Goal: Task Accomplishment & Management: Manage account settings

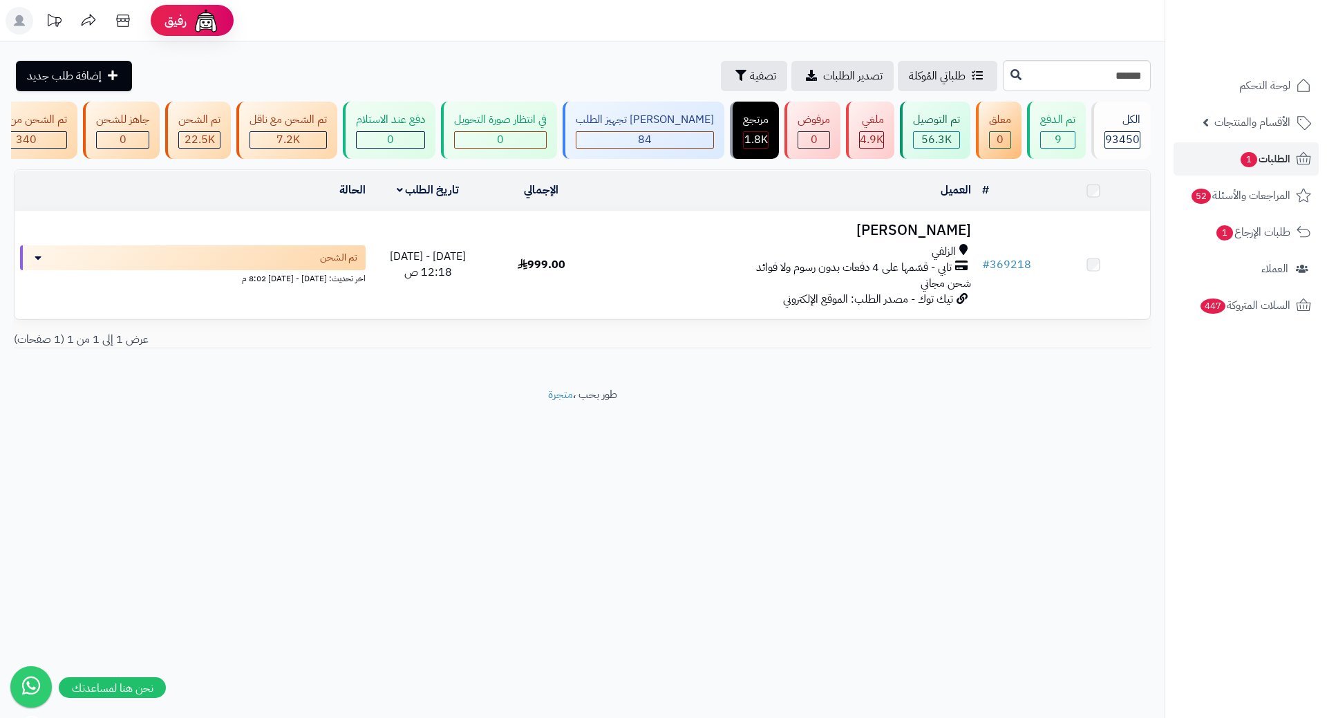
click at [934, 238] on h3 "هند المطيري" at bounding box center [787, 231] width 367 height 16
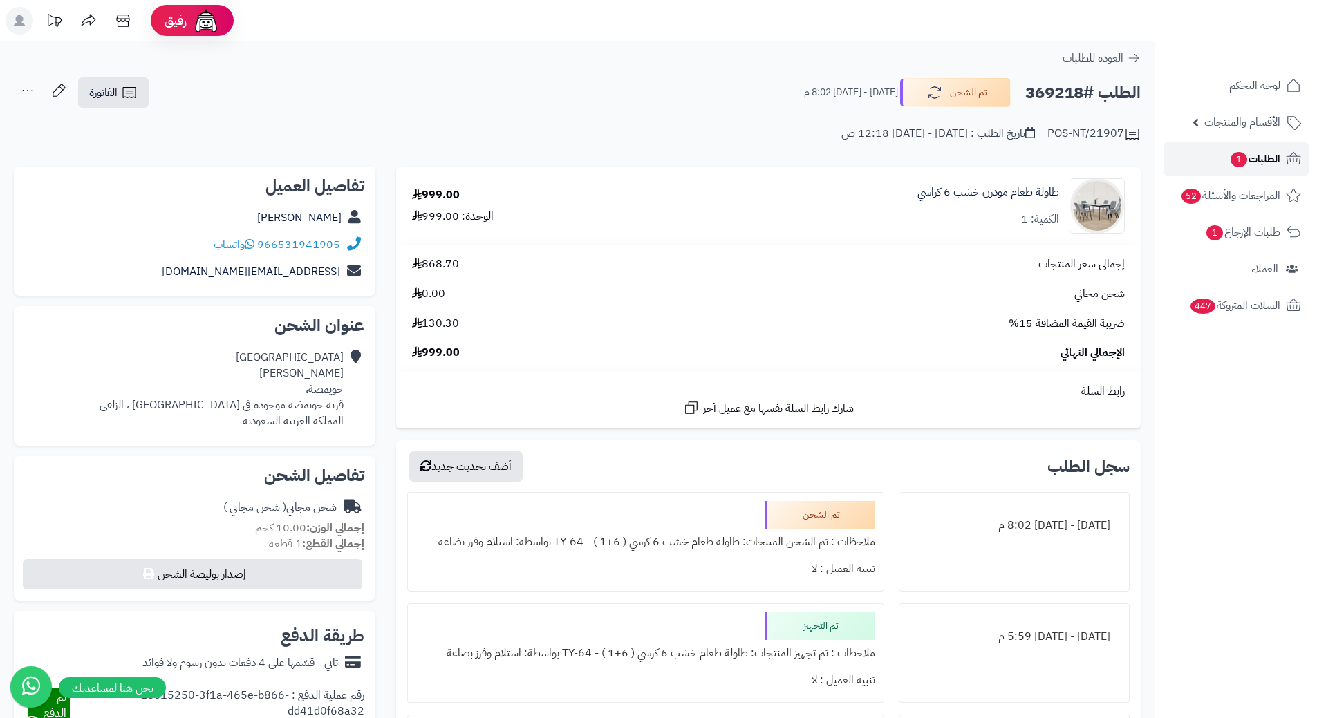
click at [1279, 160] on span "الطلبات 1" at bounding box center [1254, 158] width 51 height 19
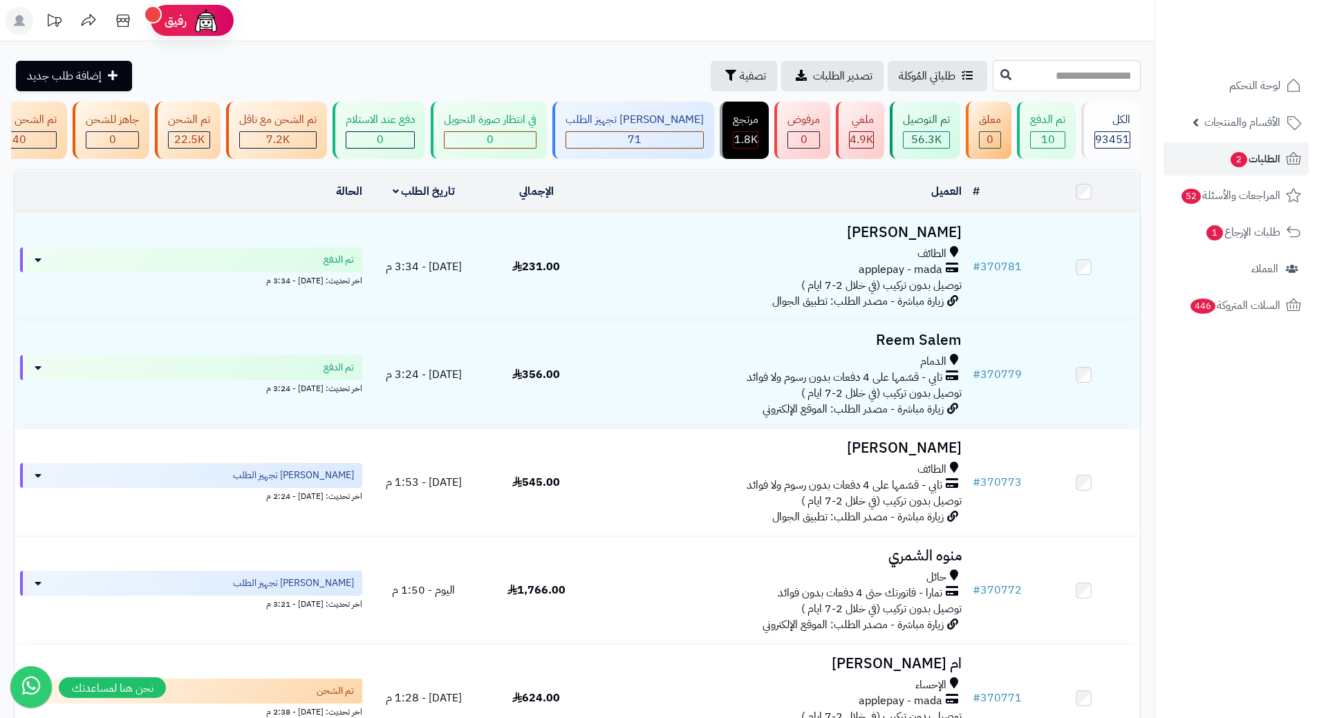
click at [1064, 86] on input "text" at bounding box center [1067, 75] width 148 height 31
paste input "******"
type input "******"
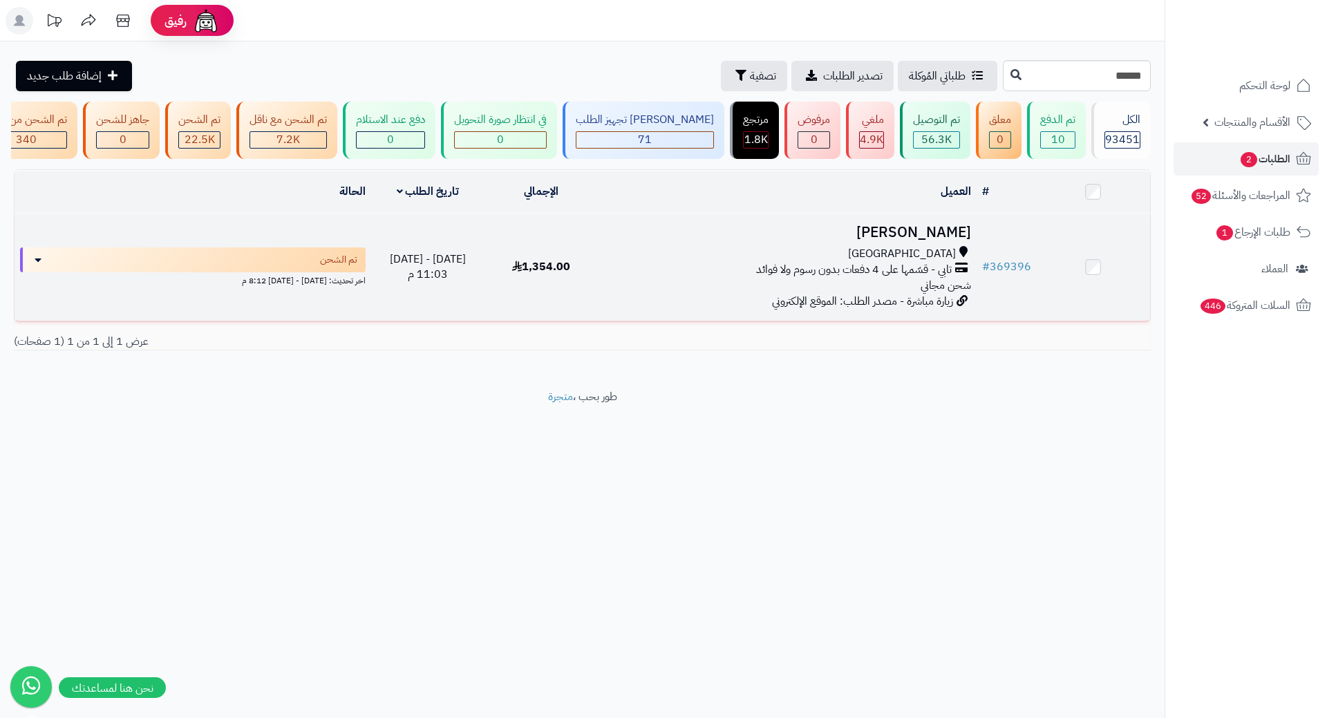
click at [949, 235] on h3 "الاء مجرشي" at bounding box center [787, 233] width 367 height 16
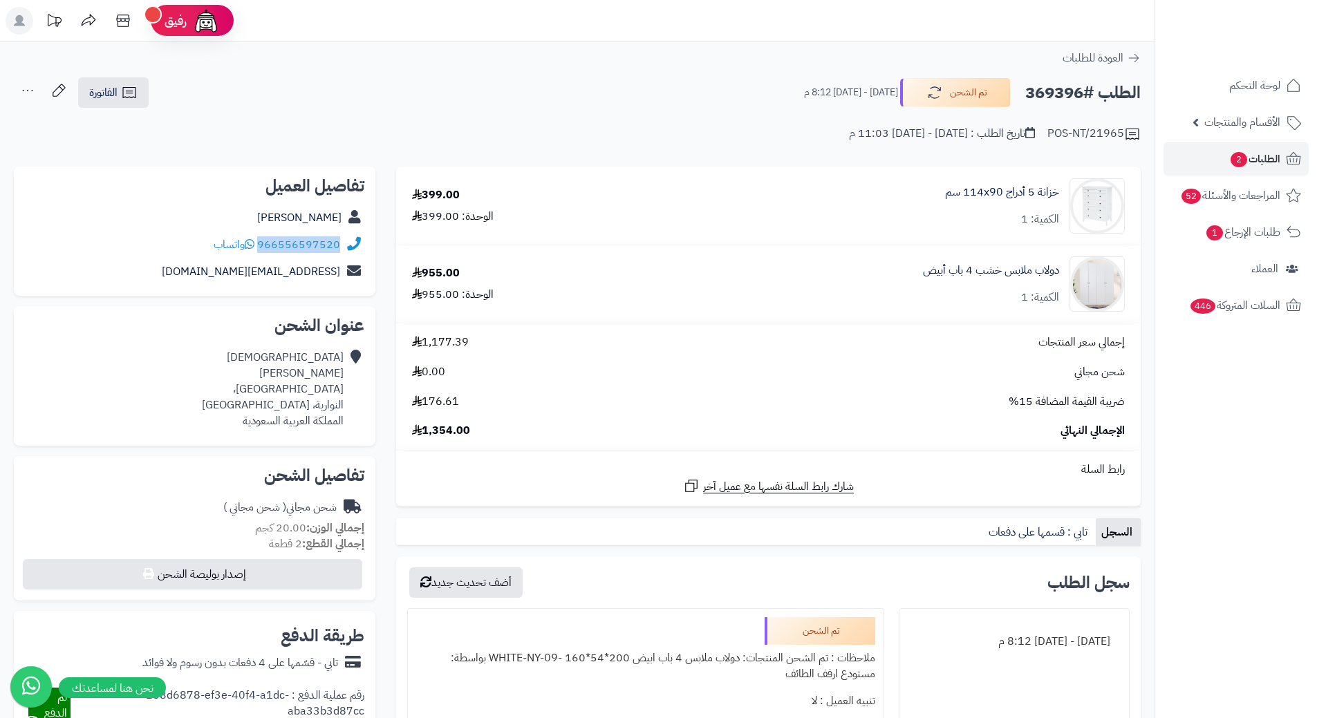
drag, startPoint x: 260, startPoint y: 244, endPoint x: 347, endPoint y: 243, distance: 87.1
click at [347, 243] on div "966556597520 واتساب" at bounding box center [194, 245] width 339 height 27
copy div "966556597520"
click at [1050, 88] on h2 "الطلب #369396" at bounding box center [1082, 93] width 115 height 28
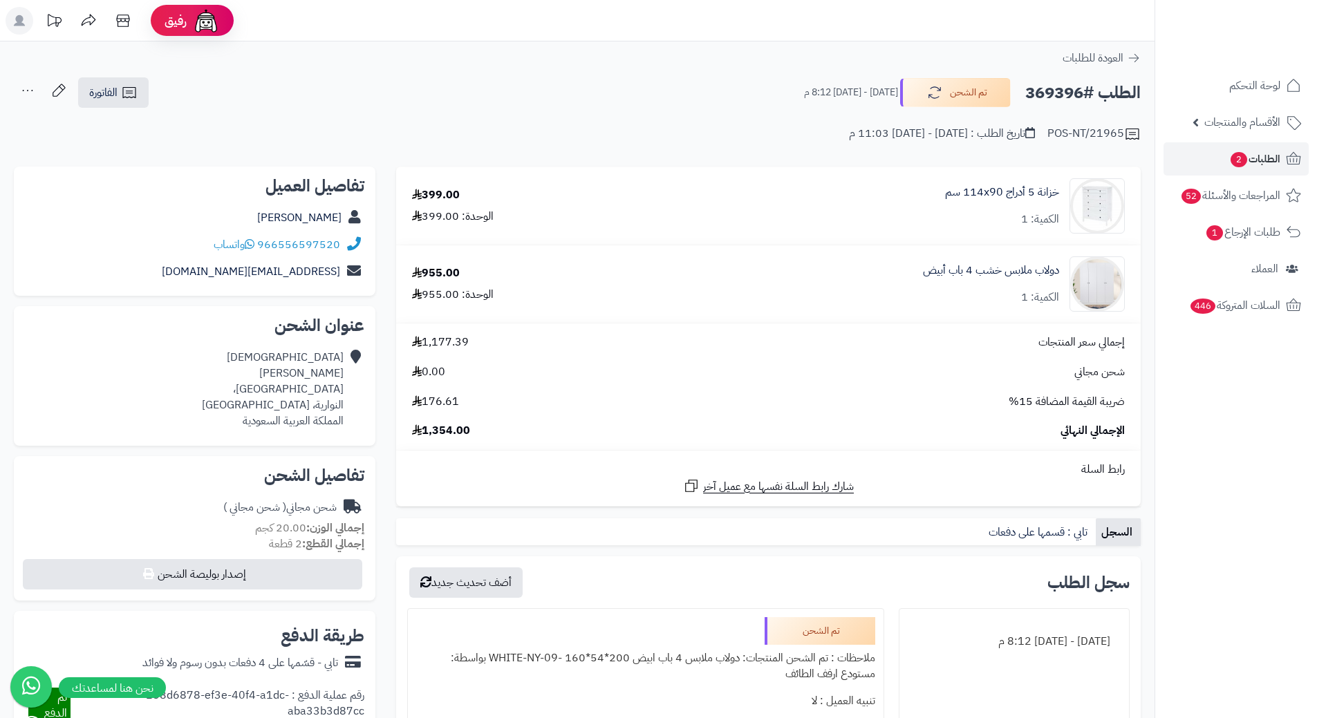
copy h2 "369396"
drag, startPoint x: 1060, startPoint y: 186, endPoint x: 928, endPoint y: 180, distance: 132.2
click at [928, 180] on div "خزانة 5 أدراج 114x90 سم‏ الكمية: 1" at bounding box center [890, 205] width 490 height 55
copy link "خزانة 5 أدراج 114x90 سم‏"
click at [1271, 162] on span "الطلبات 2" at bounding box center [1254, 158] width 51 height 19
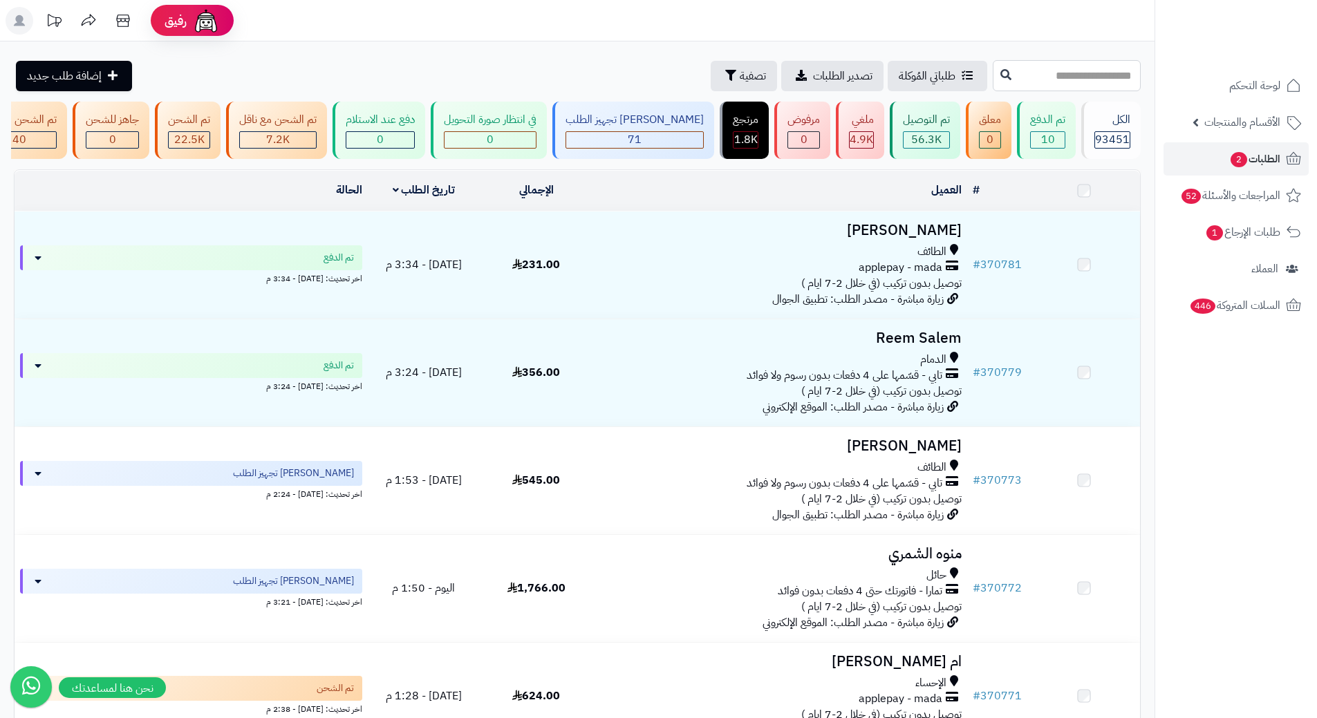
click at [993, 80] on input "text" at bounding box center [1067, 75] width 148 height 31
type input "*"
paste input "******"
type input "******"
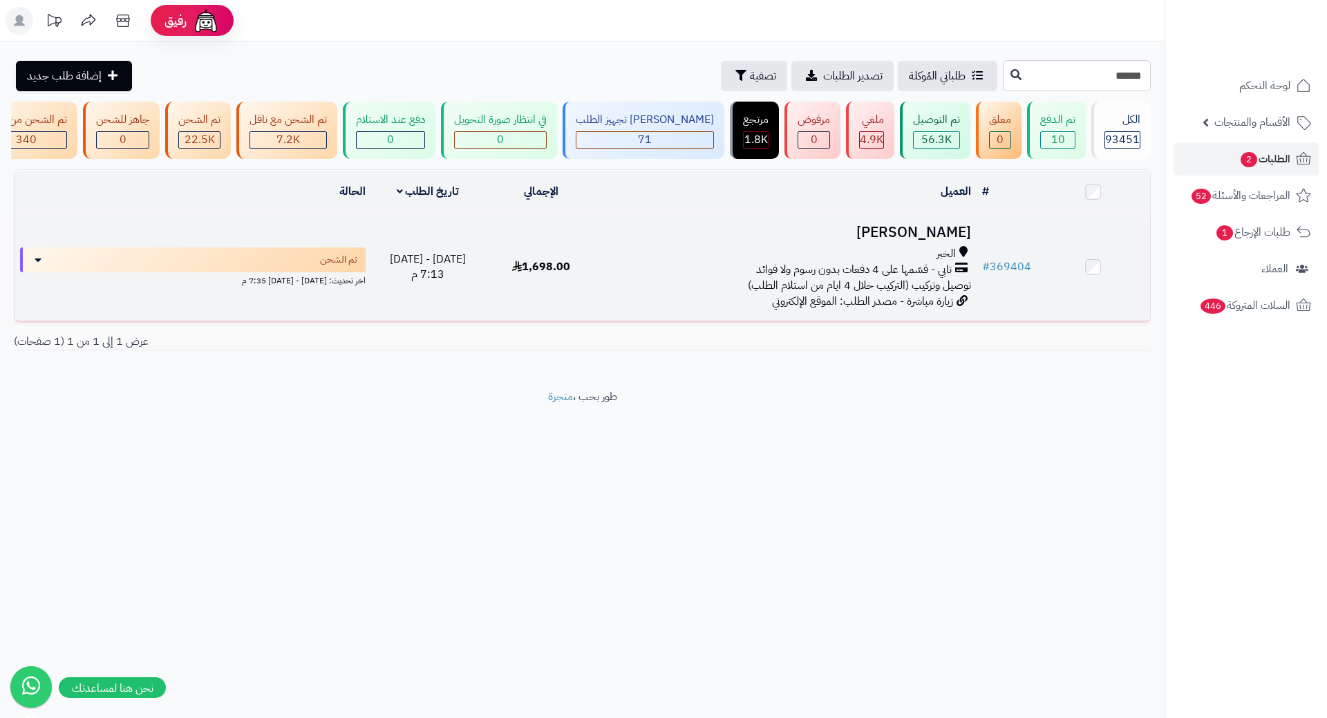
click at [944, 241] on h3 "[PERSON_NAME]" at bounding box center [787, 233] width 367 height 16
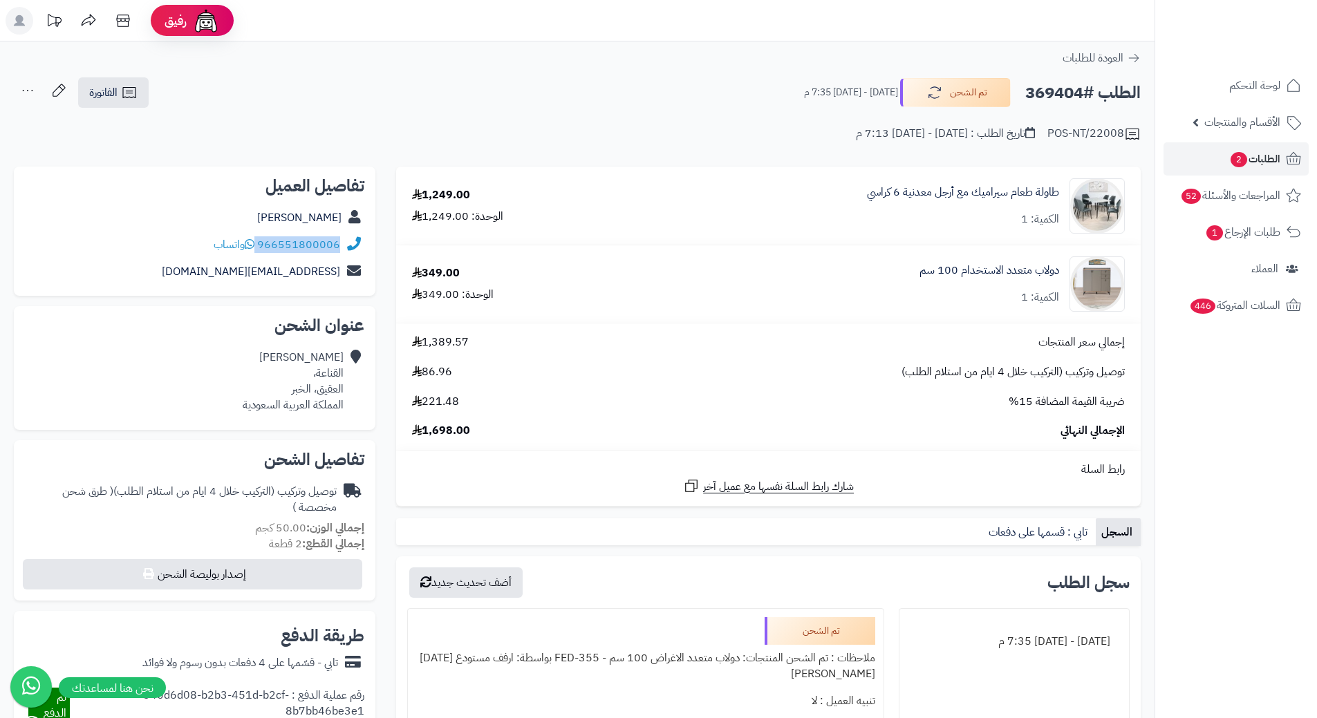
drag, startPoint x: 259, startPoint y: 241, endPoint x: 344, endPoint y: 241, distance: 85.7
click at [344, 241] on div "966551800006 واتساب" at bounding box center [194, 245] width 339 height 27
copy div "966551800006"
click at [1047, 91] on h2 "الطلب #369404" at bounding box center [1082, 93] width 115 height 28
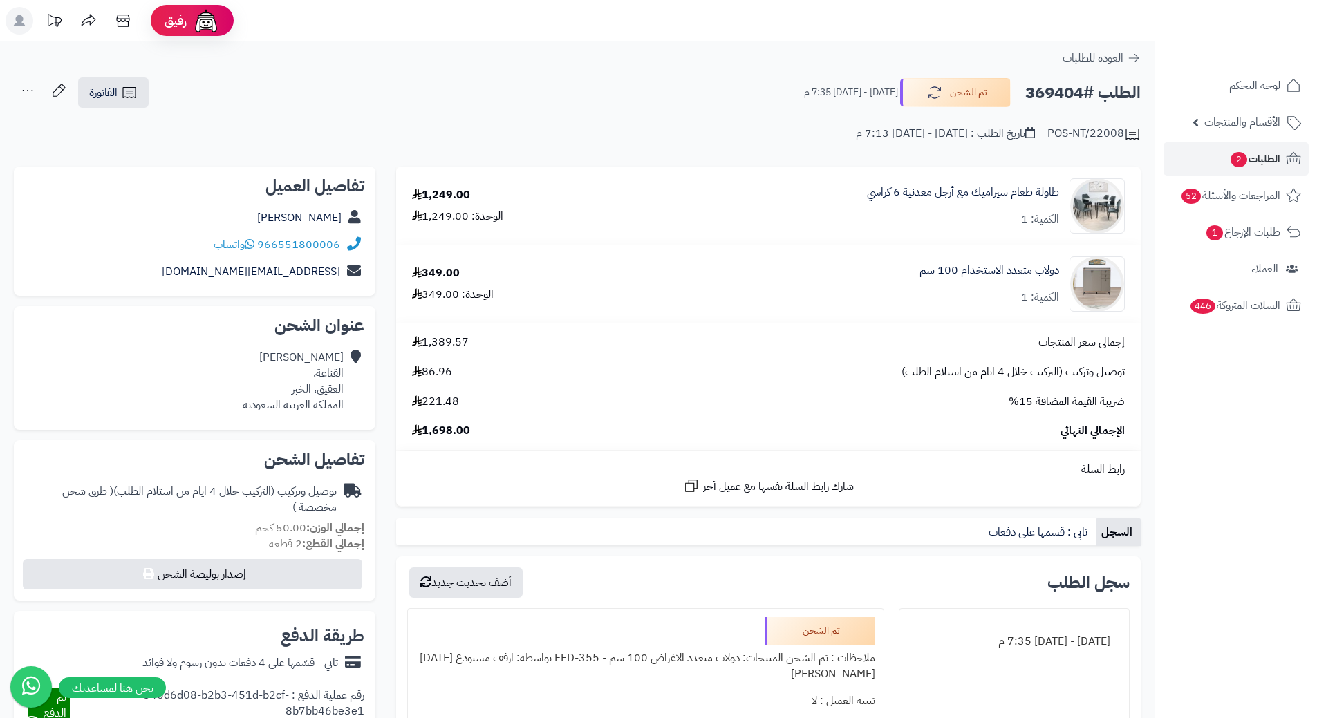
copy h2 "369404"
drag, startPoint x: 1061, startPoint y: 182, endPoint x: 846, endPoint y: 188, distance: 215.1
click at [846, 188] on div "طاولة طعام سيراميك مع أرجل معدنية 6 كراسي الكمية: 1" at bounding box center [879, 205] width 512 height 55
copy link "طاولة طعام سيراميك مع أرجل معدنية 6 كراسي"
click at [1252, 165] on span "الطلبات 2" at bounding box center [1254, 158] width 51 height 19
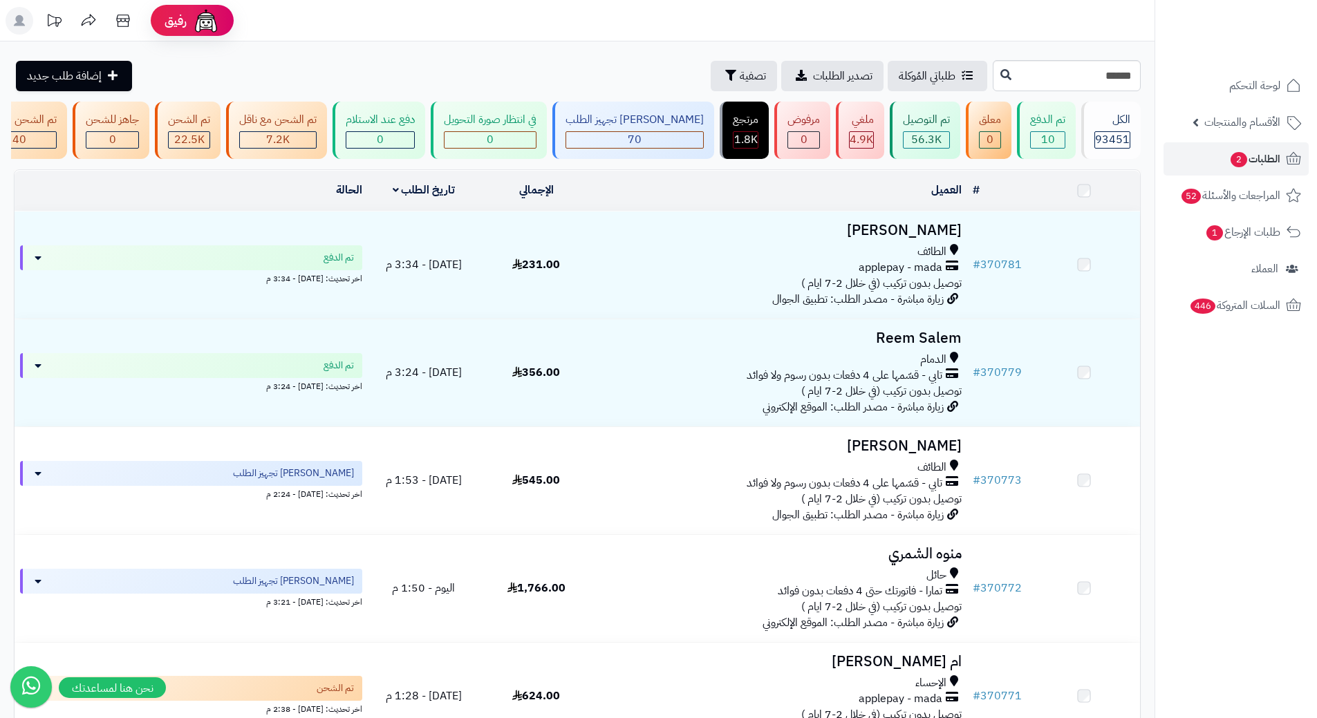
type input "******"
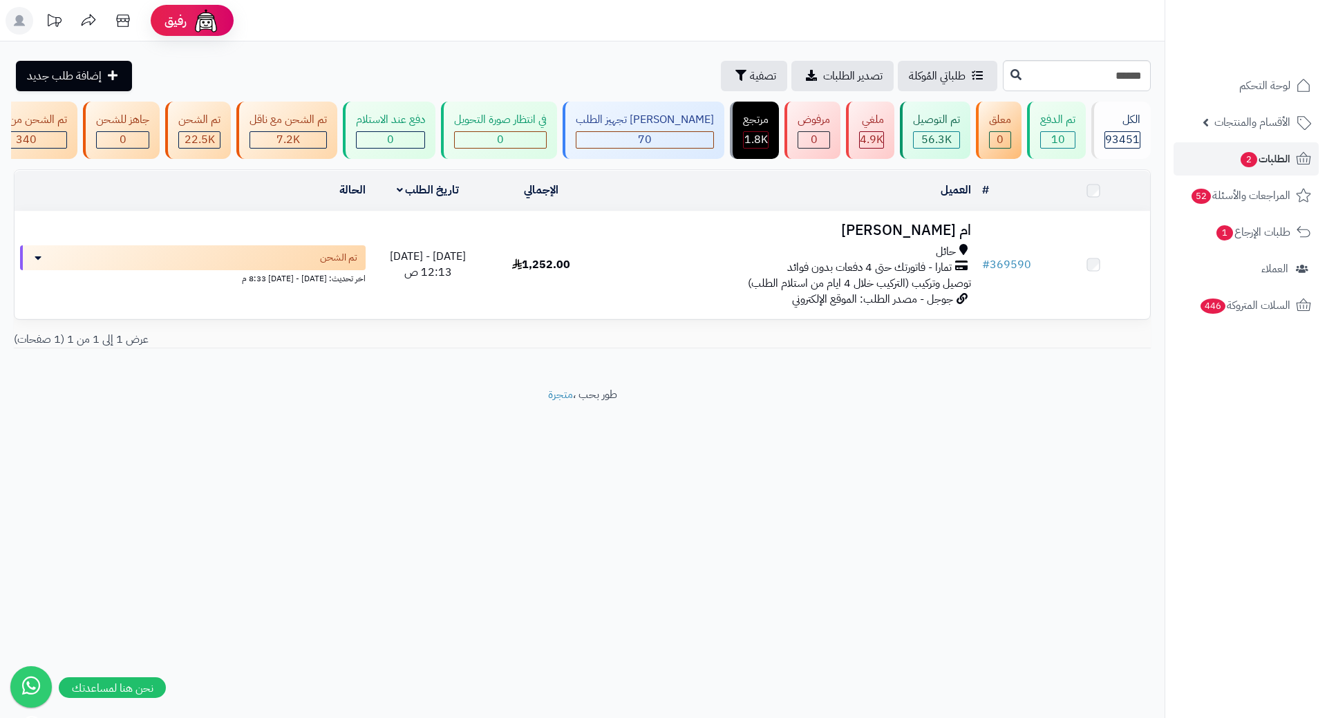
click at [955, 252] on td "ام [PERSON_NAME] حائل تمارا - فاتورتك حتى 4 دفعات بدون فوائد توصيل وتركيب (التر…" at bounding box center [788, 265] width 378 height 107
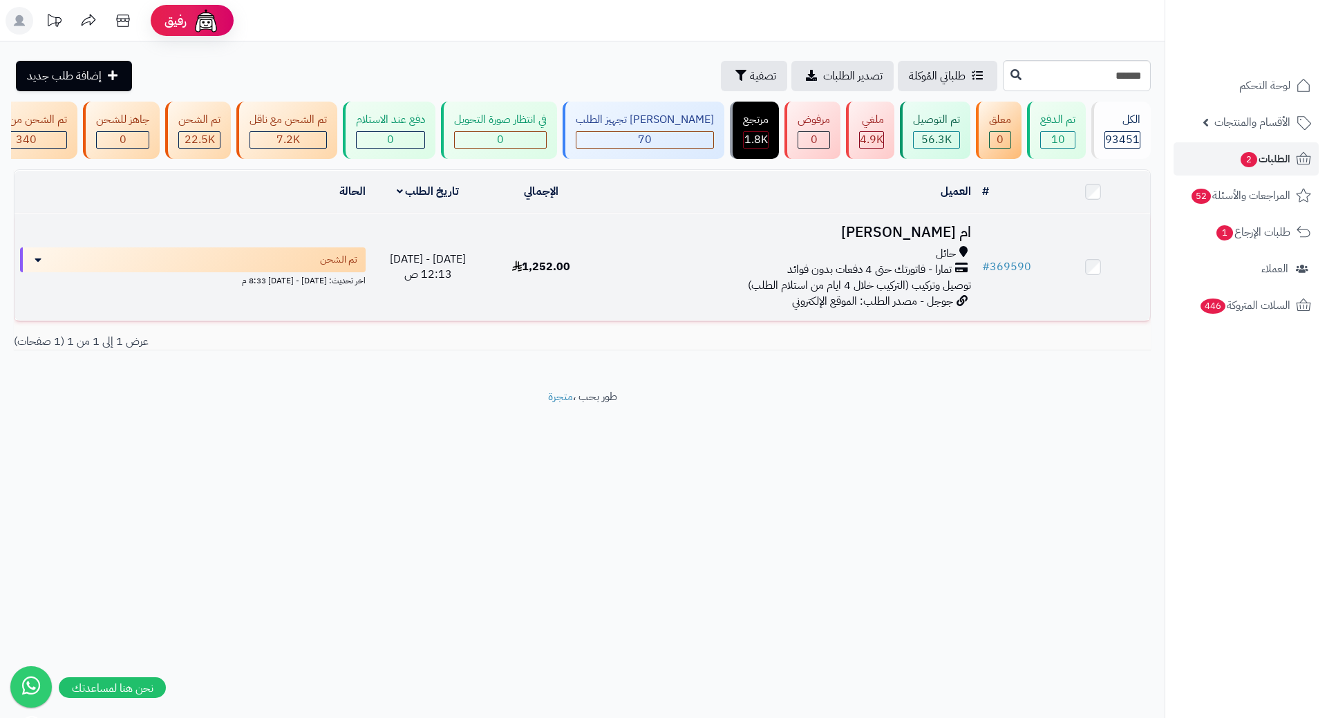
click at [954, 239] on h3 "ام [PERSON_NAME]" at bounding box center [787, 233] width 367 height 16
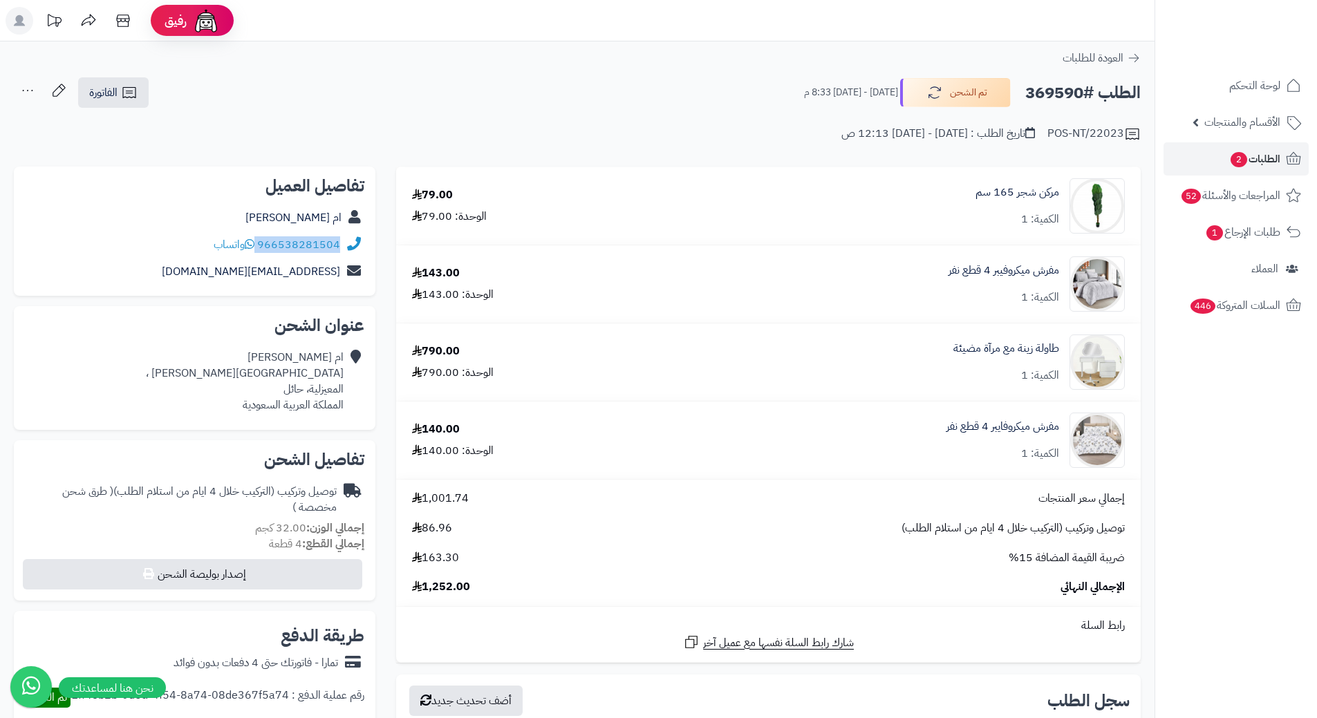
drag, startPoint x: 259, startPoint y: 241, endPoint x: 360, endPoint y: 233, distance: 101.2
click at [360, 233] on div "966538281504 واتساب" at bounding box center [194, 245] width 339 height 27
copy div "966538281504"
click at [1070, 94] on h2 "الطلب #369590" at bounding box center [1082, 93] width 115 height 28
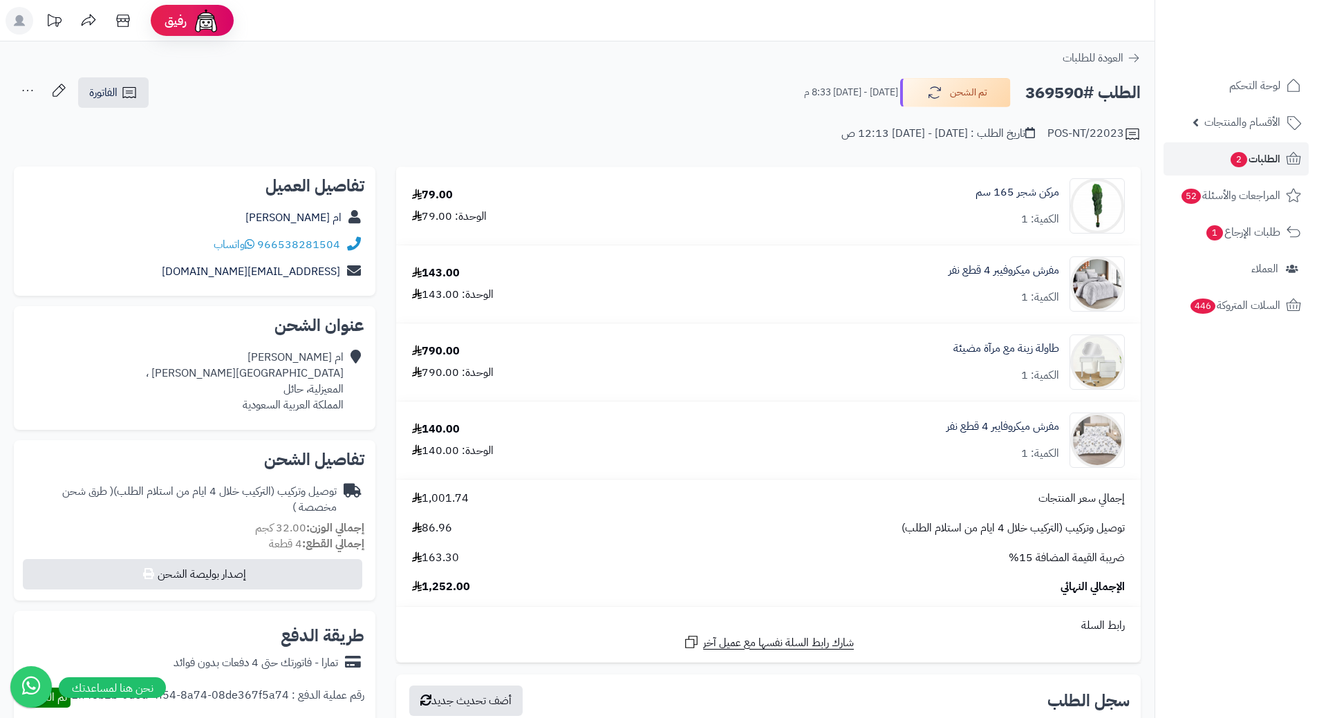
click at [1070, 94] on h2 "الطلب #369590" at bounding box center [1082, 93] width 115 height 28
copy h2 "369590"
drag, startPoint x: 1059, startPoint y: 341, endPoint x: 935, endPoint y: 341, distance: 123.7
click at [935, 234] on div "طاولة زينة مع مرآة مضيئة الكمية: 1" at bounding box center [899, 205] width 472 height 55
copy link "طاولة زينة مع مرآة مضيئة"
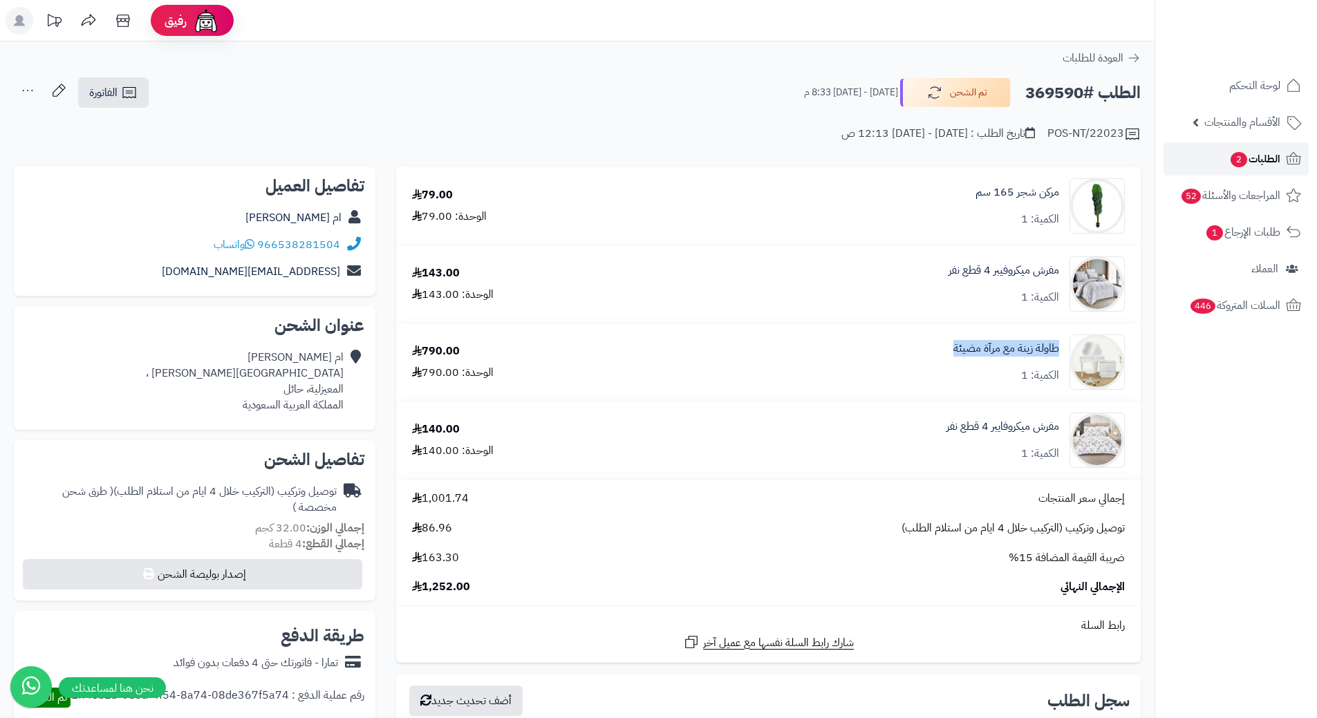
click at [1278, 162] on span "الطلبات 2" at bounding box center [1254, 158] width 51 height 19
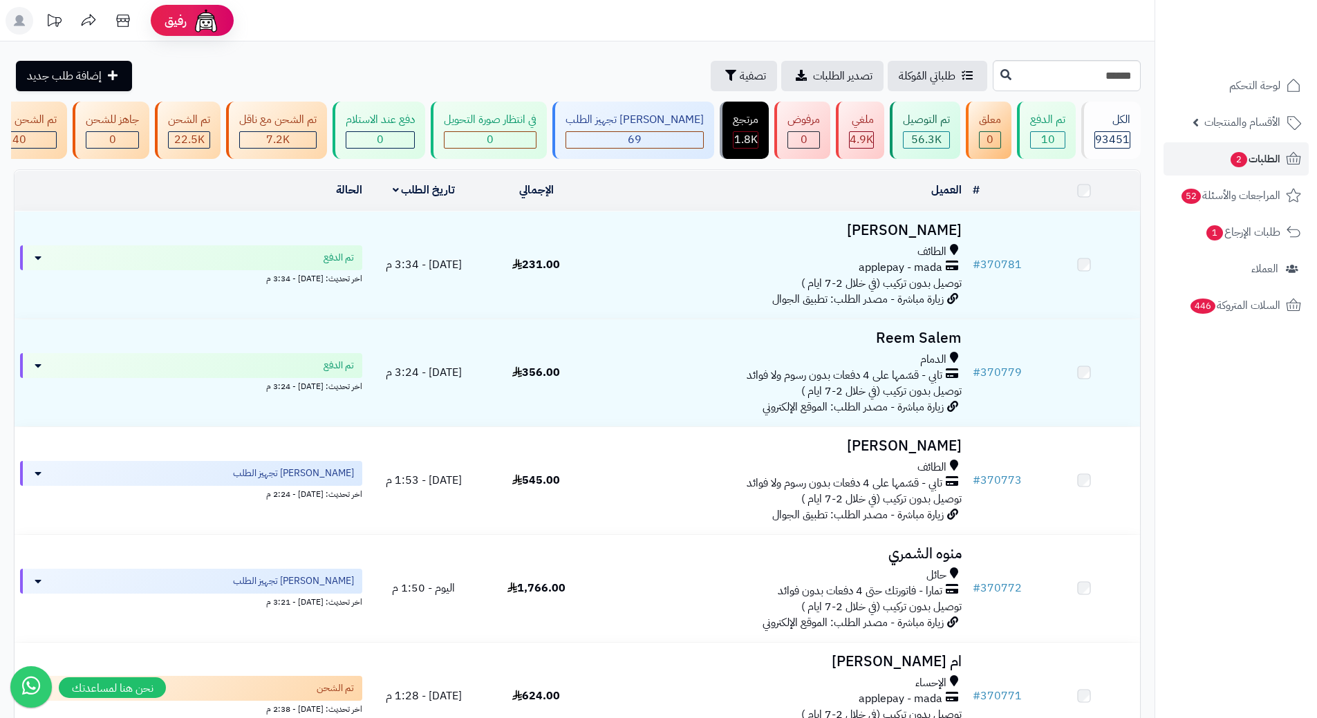
type input "******"
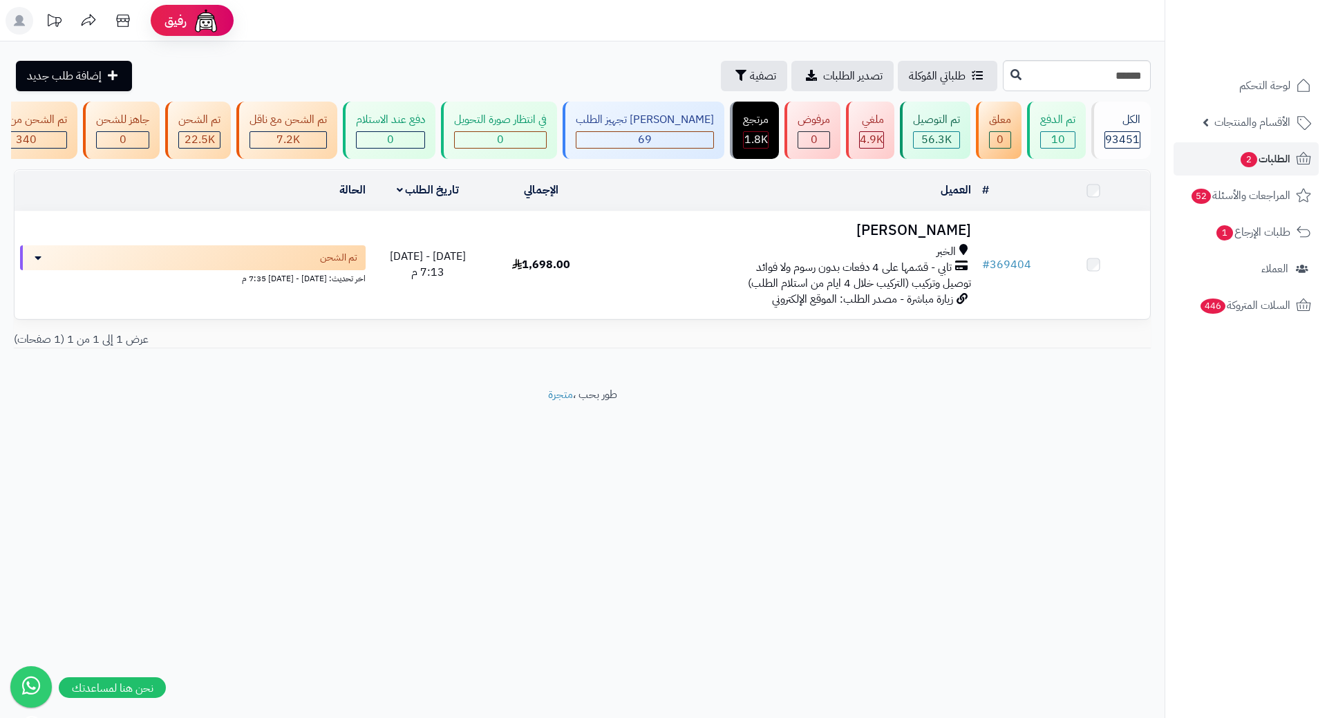
click at [914, 238] on h3 "Abdullah Alkhalfan" at bounding box center [787, 231] width 367 height 16
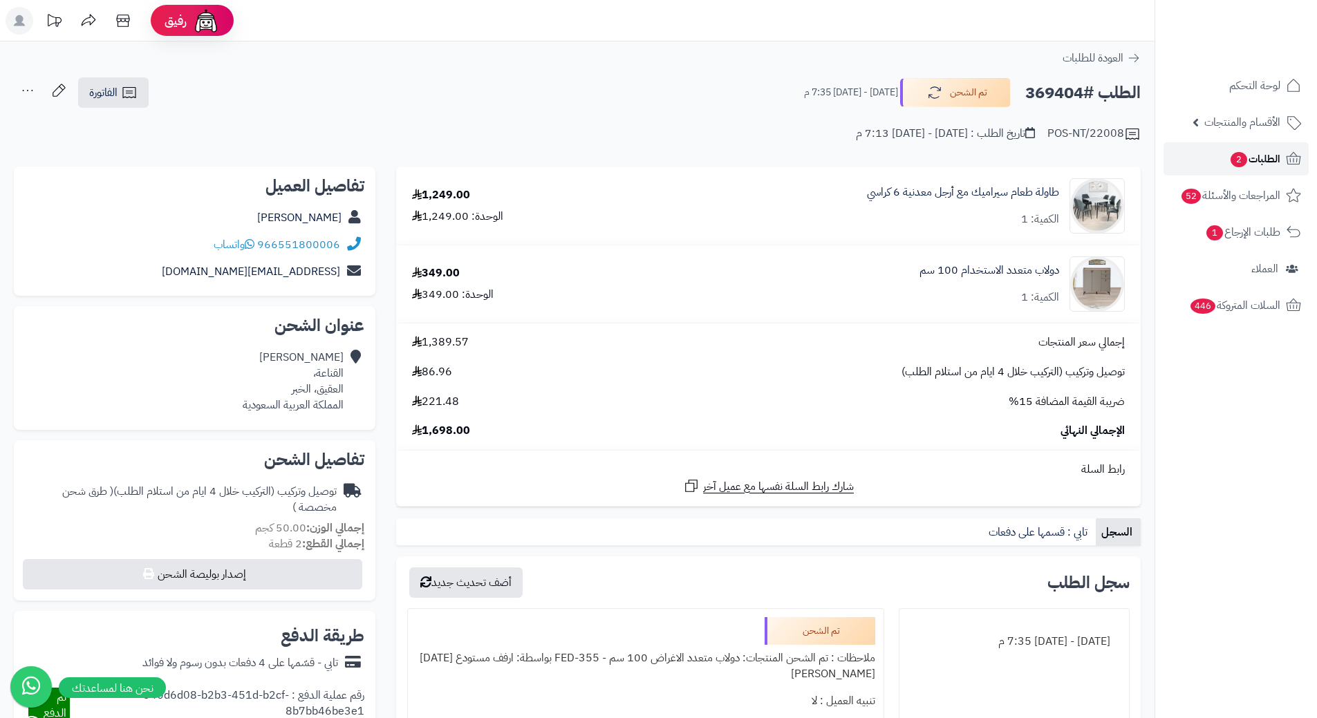
click at [1269, 159] on span "الطلبات 2" at bounding box center [1254, 158] width 51 height 19
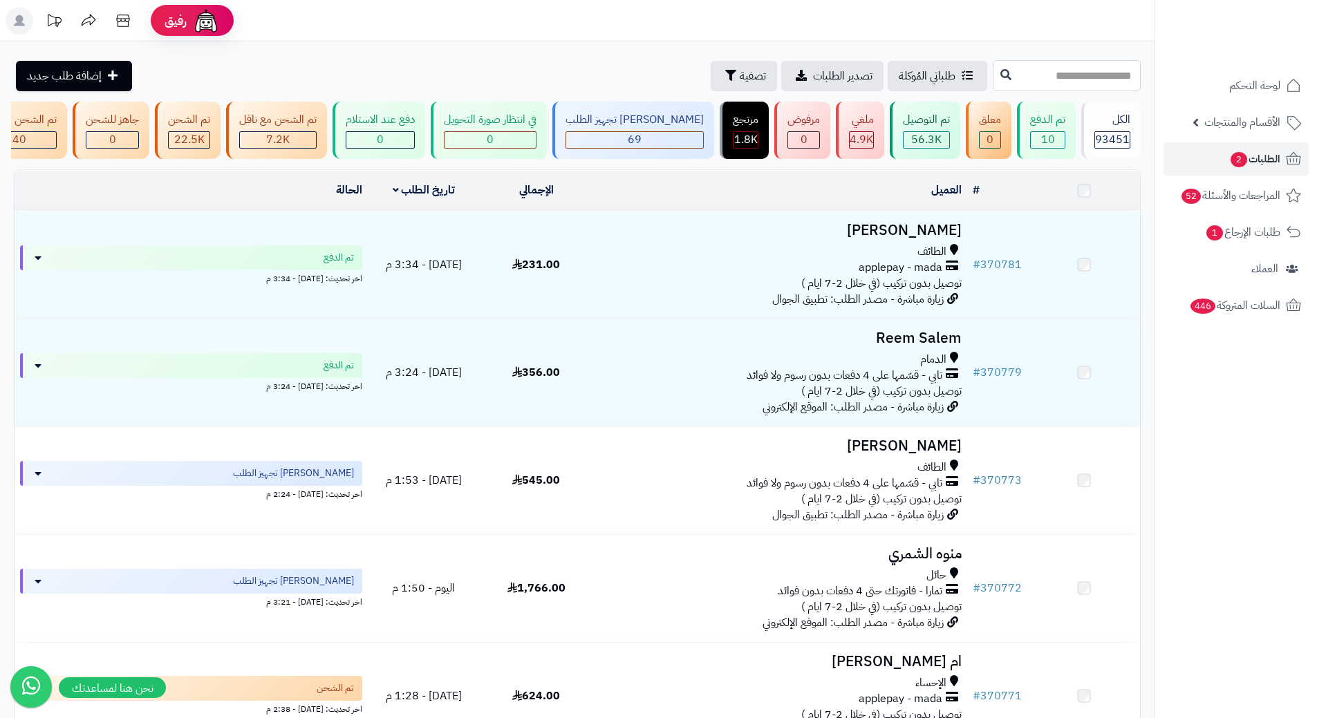
click at [993, 67] on input "text" at bounding box center [1067, 75] width 148 height 31
paste input "******"
type input "******"
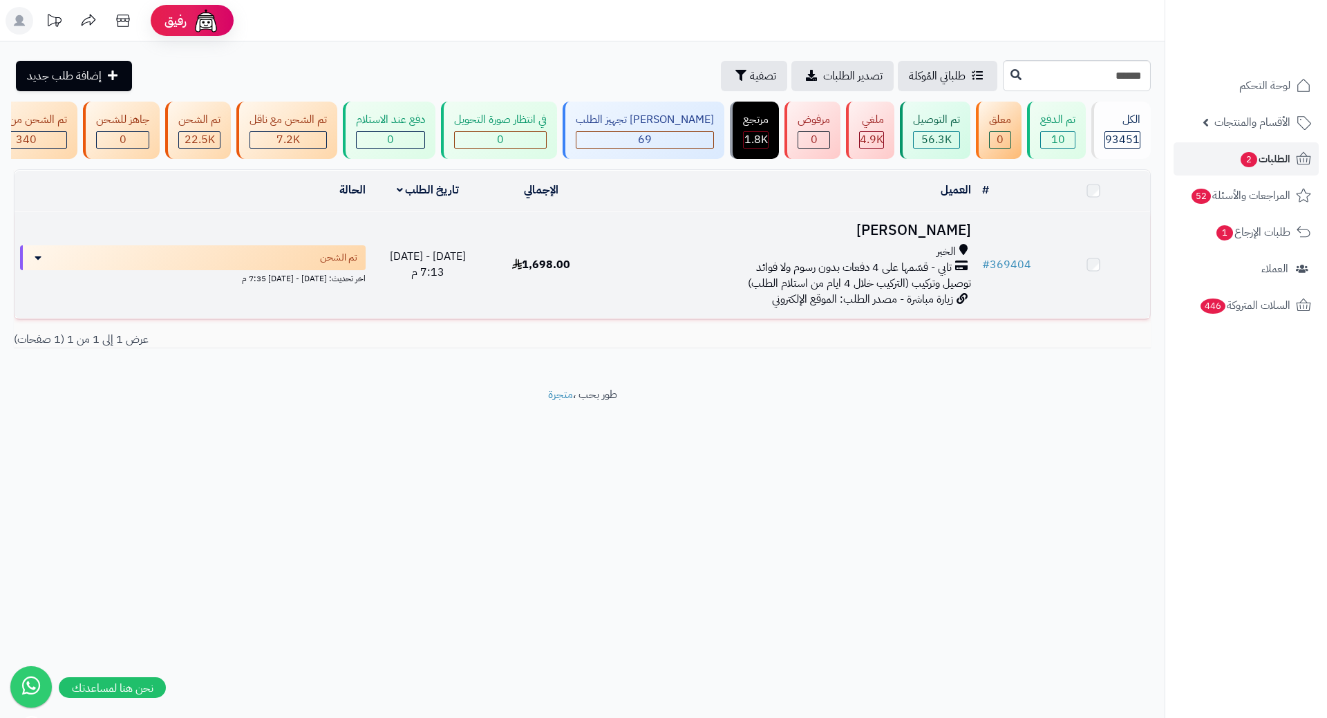
click at [928, 238] on h3 "[PERSON_NAME]" at bounding box center [787, 231] width 367 height 16
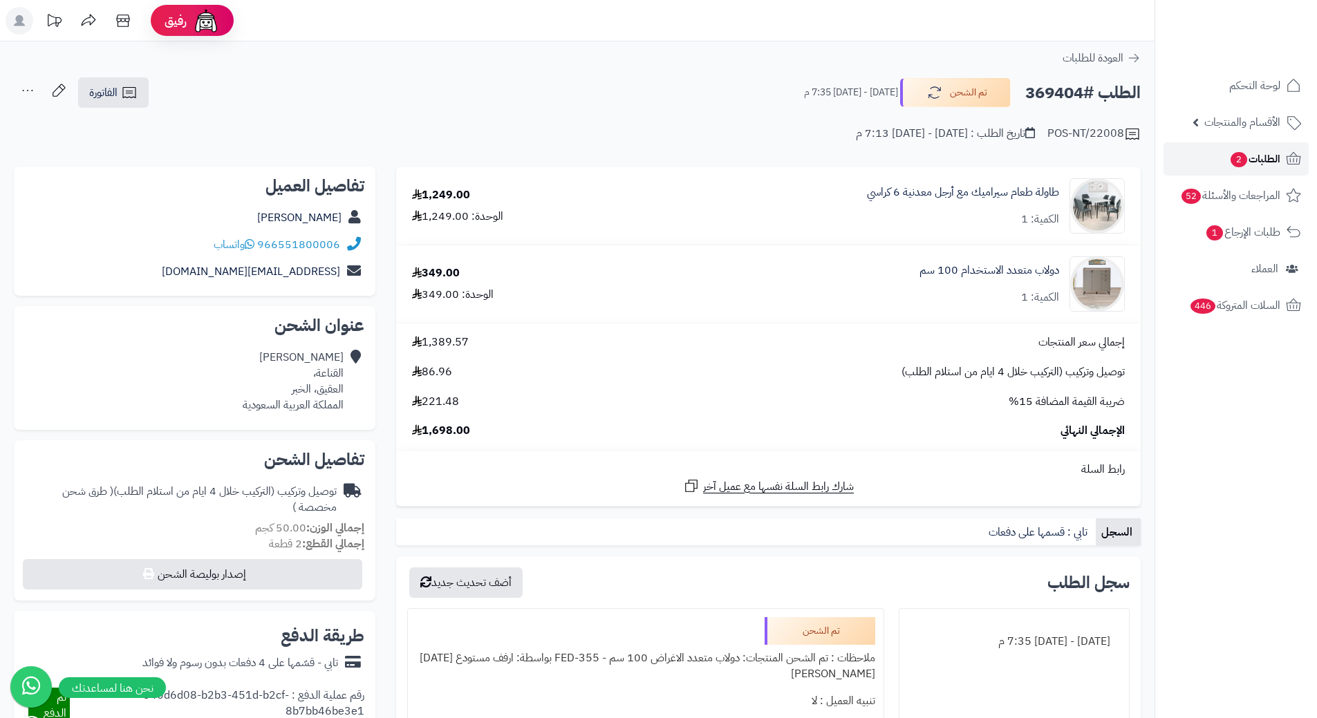
click at [1277, 152] on span "الطلبات 2" at bounding box center [1254, 158] width 51 height 19
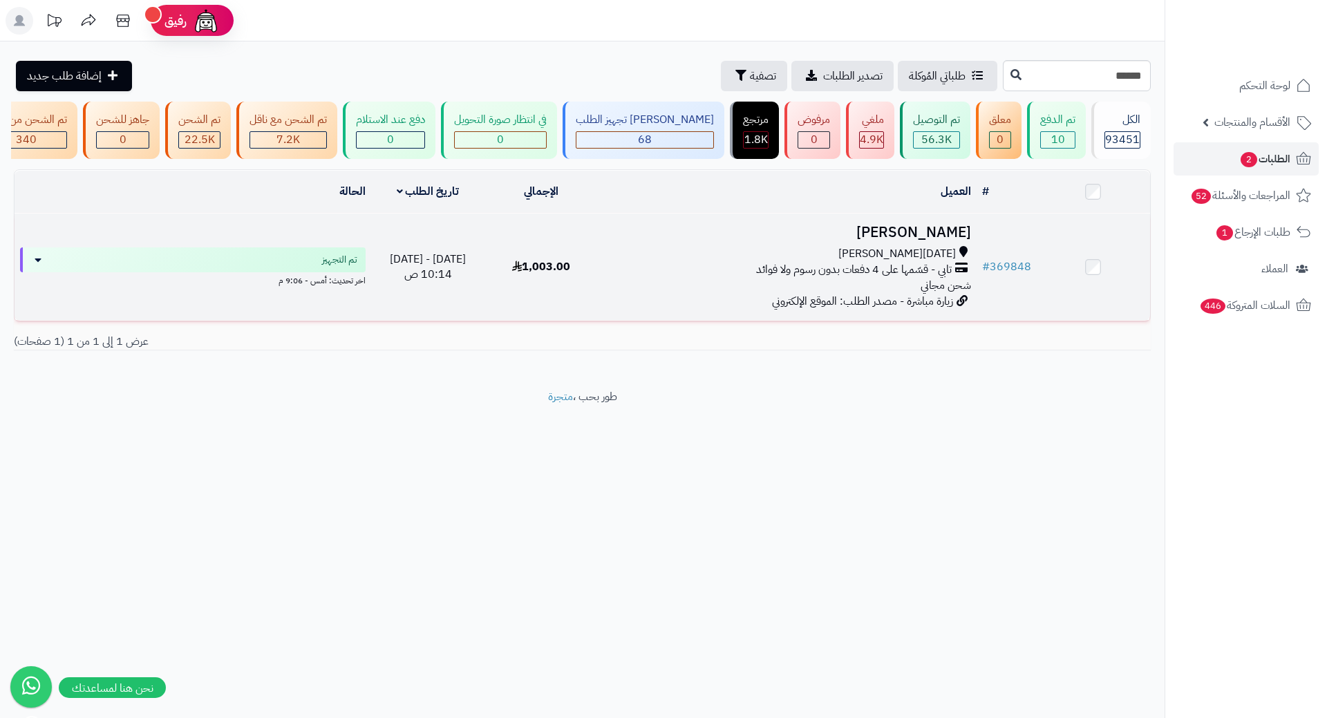
click at [950, 241] on h3 "[PERSON_NAME]" at bounding box center [787, 233] width 367 height 16
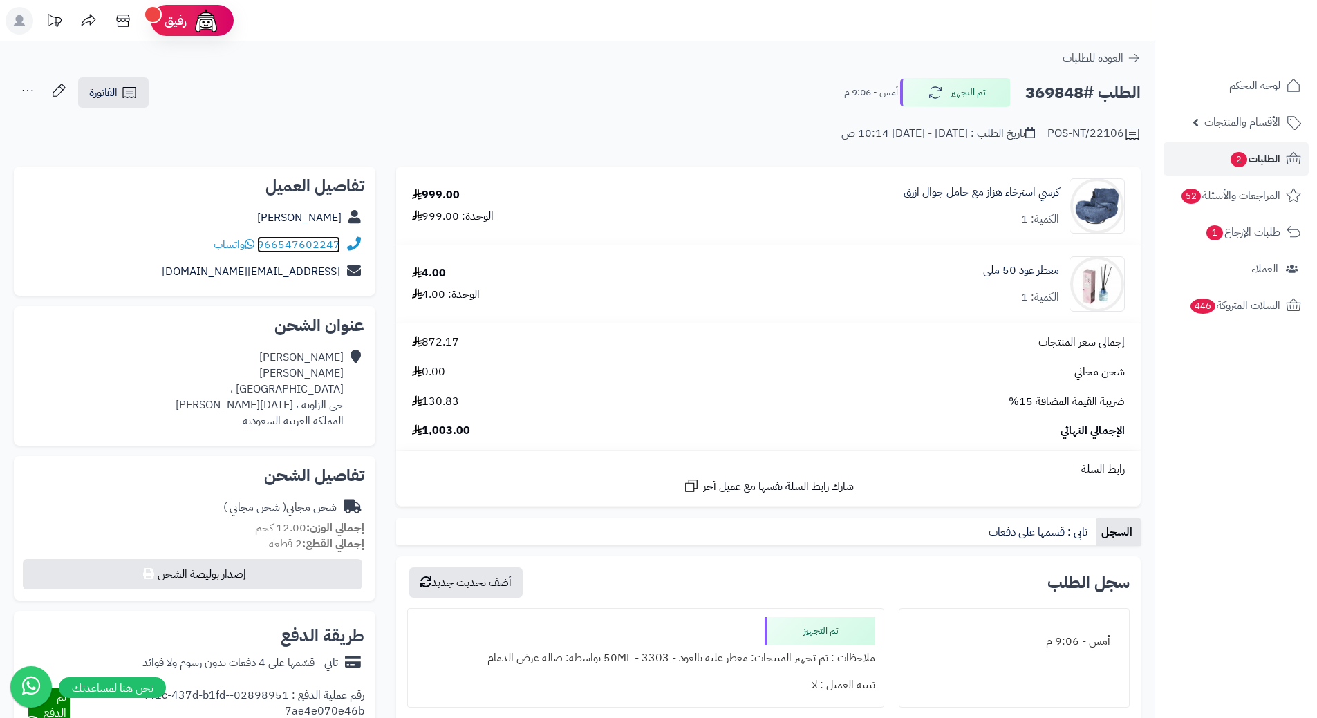
click at [261, 243] on link "966547602247" at bounding box center [298, 244] width 83 height 17
drag, startPoint x: 260, startPoint y: 243, endPoint x: 373, endPoint y: 241, distance: 113.4
click at [373, 241] on div "تفاصيل العميل [PERSON_NAME] 966547602247 واتساب [EMAIL_ADDRESS][DOMAIN_NAME]" at bounding box center [195, 232] width 362 height 130
copy div "966547602247"
click at [1071, 93] on h2 "الطلب #369848" at bounding box center [1082, 93] width 115 height 28
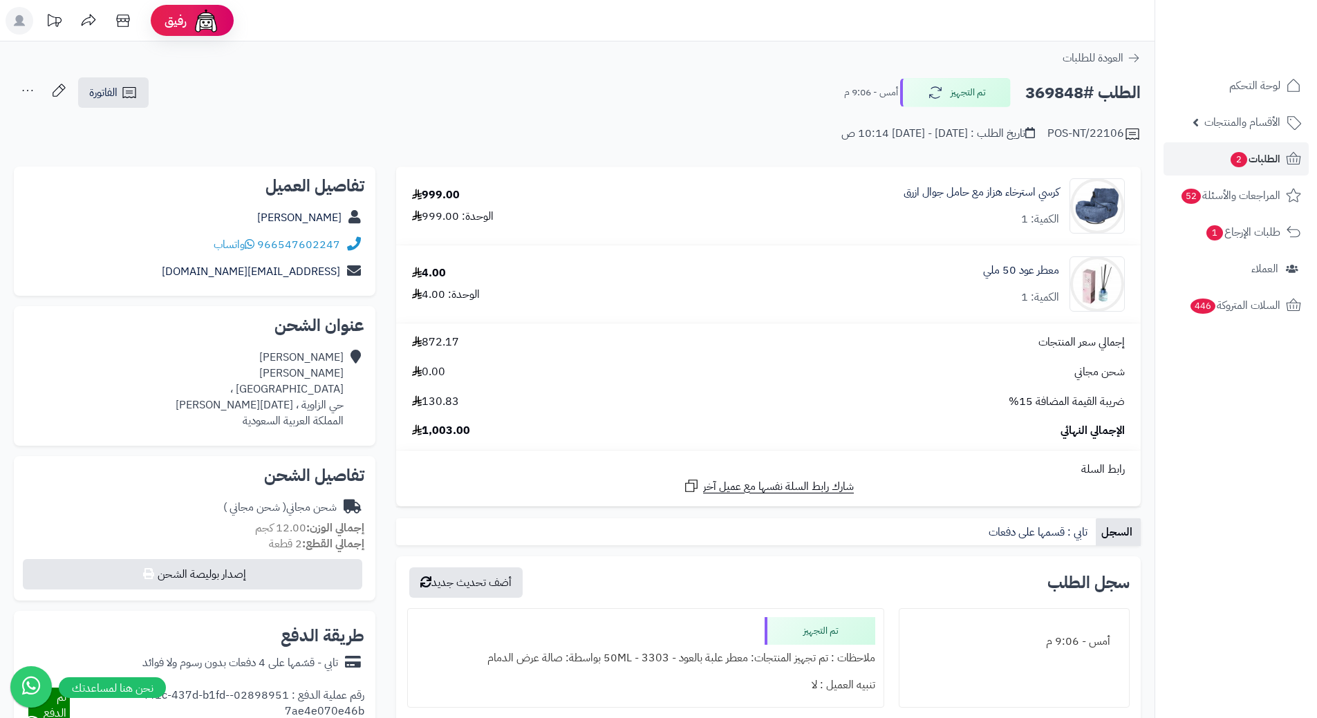
click at [1071, 93] on h2 "الطلب #369848" at bounding box center [1082, 93] width 115 height 28
copy h2 "369848"
